Goal: Check status: Check status

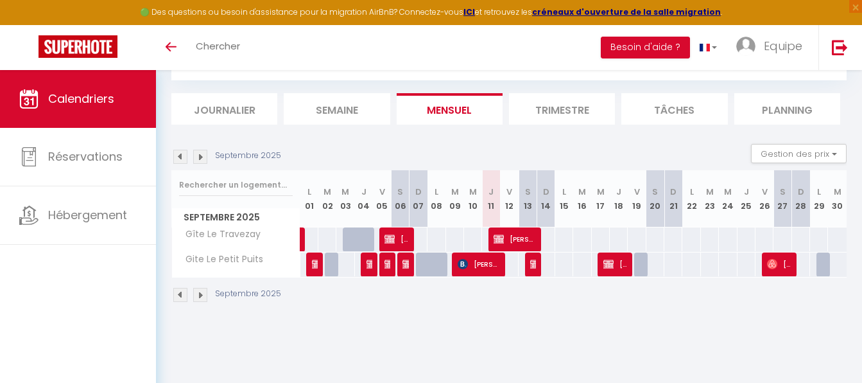
click at [523, 265] on div "100" at bounding box center [527, 264] width 19 height 24
click at [531, 260] on img at bounding box center [535, 264] width 10 height 10
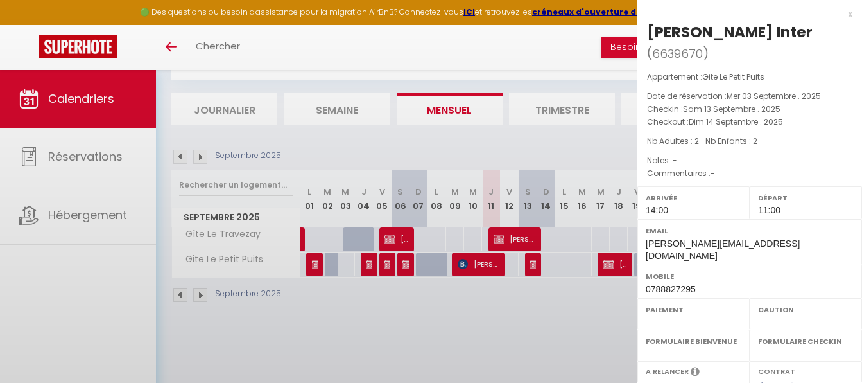
select select "OK"
select select "KO"
select select "0"
select select "1"
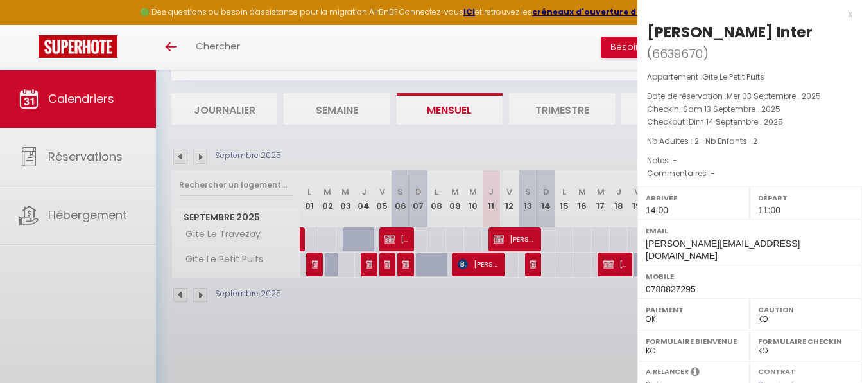
select select
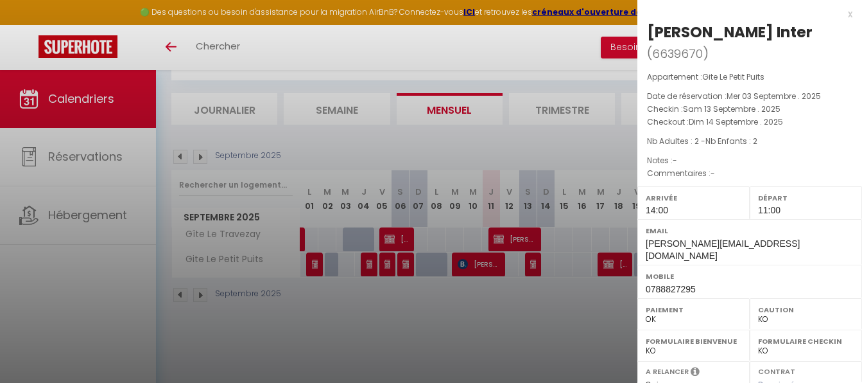
click at [840, 11] on div "x" at bounding box center [745, 13] width 215 height 15
